Goal: Task Accomplishment & Management: Use online tool/utility

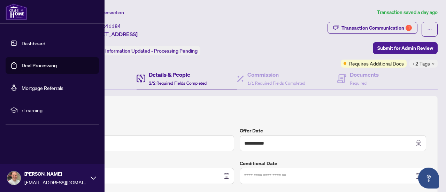
click at [27, 43] on link "Dashboard" at bounding box center [34, 43] width 24 height 6
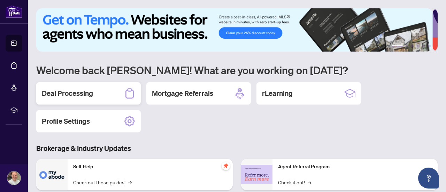
click at [89, 90] on h2 "Deal Processing" at bounding box center [67, 94] width 51 height 10
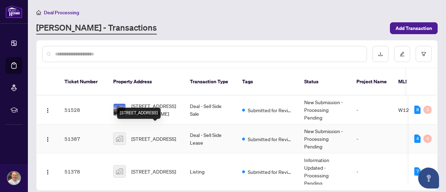
click at [135, 135] on span "[STREET_ADDRESS]" at bounding box center [153, 139] width 45 height 8
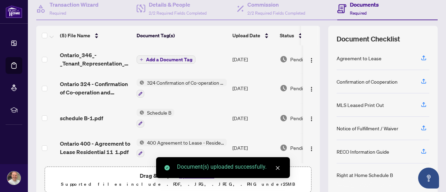
click at [172, 58] on span "Add a Document Tag" at bounding box center [169, 59] width 46 height 5
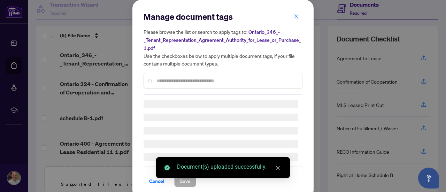
click at [208, 81] on input "text" at bounding box center [227, 81] width 140 height 8
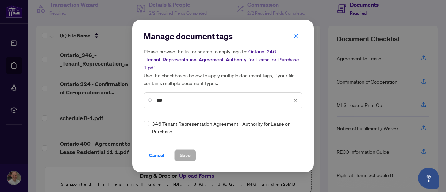
type input "***"
click at [186, 153] on span "Save" at bounding box center [185, 155] width 11 height 11
